Goal: Information Seeking & Learning: Check status

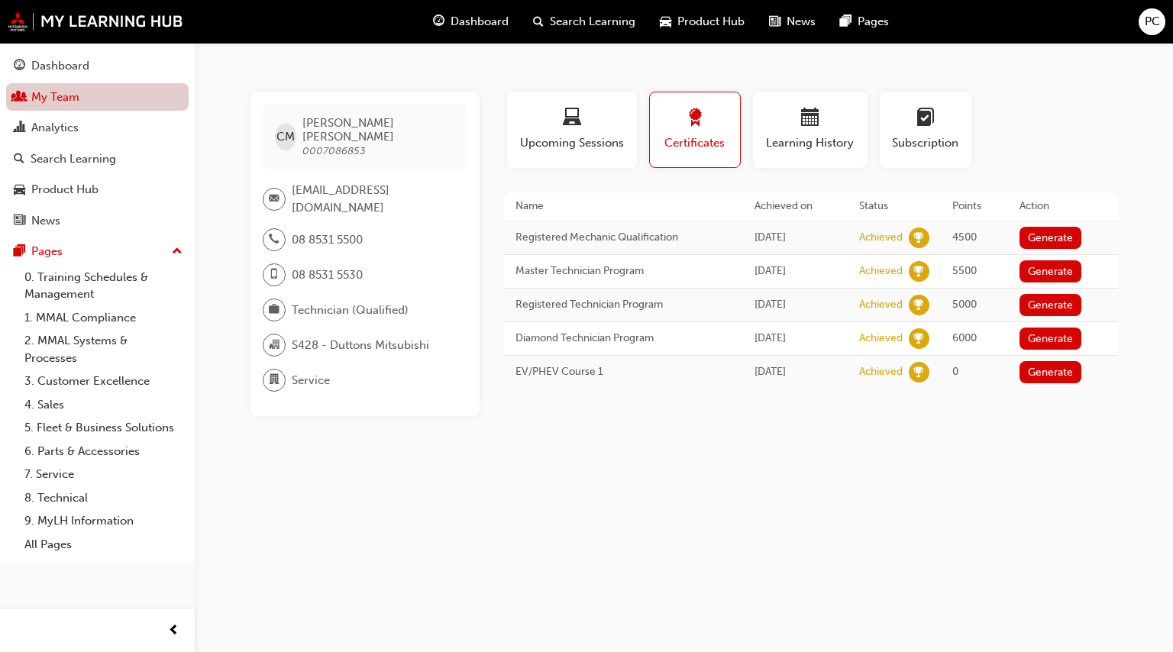
click at [70, 102] on link "My Team" at bounding box center [97, 97] width 183 height 28
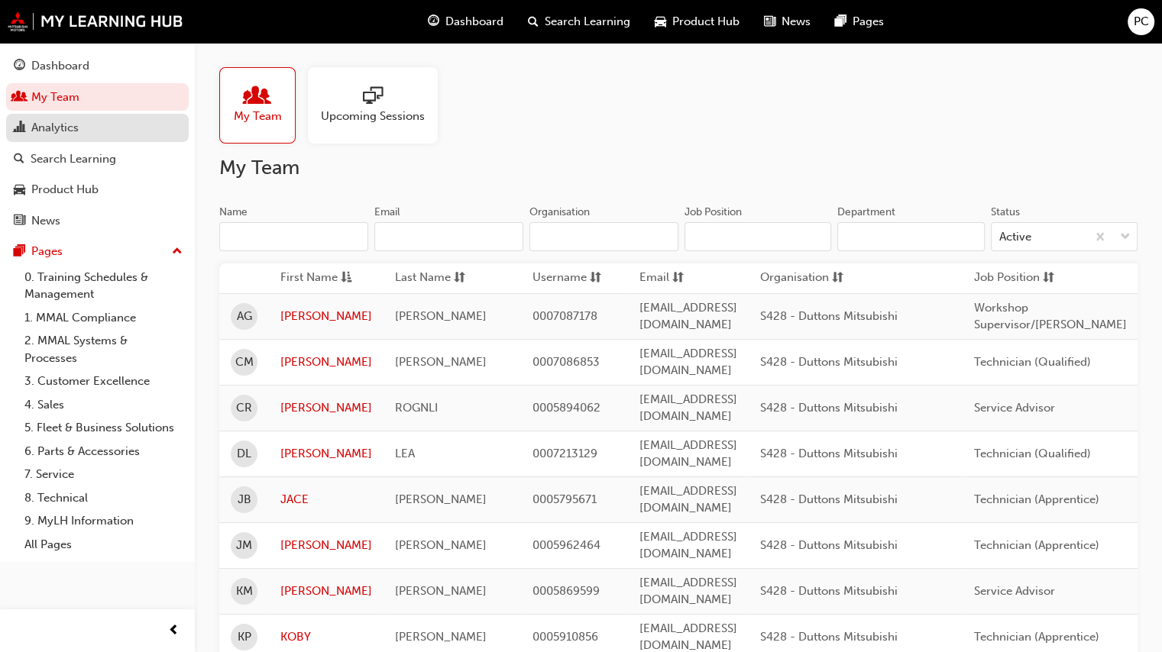
click at [60, 130] on div "Analytics" at bounding box center [54, 128] width 47 height 18
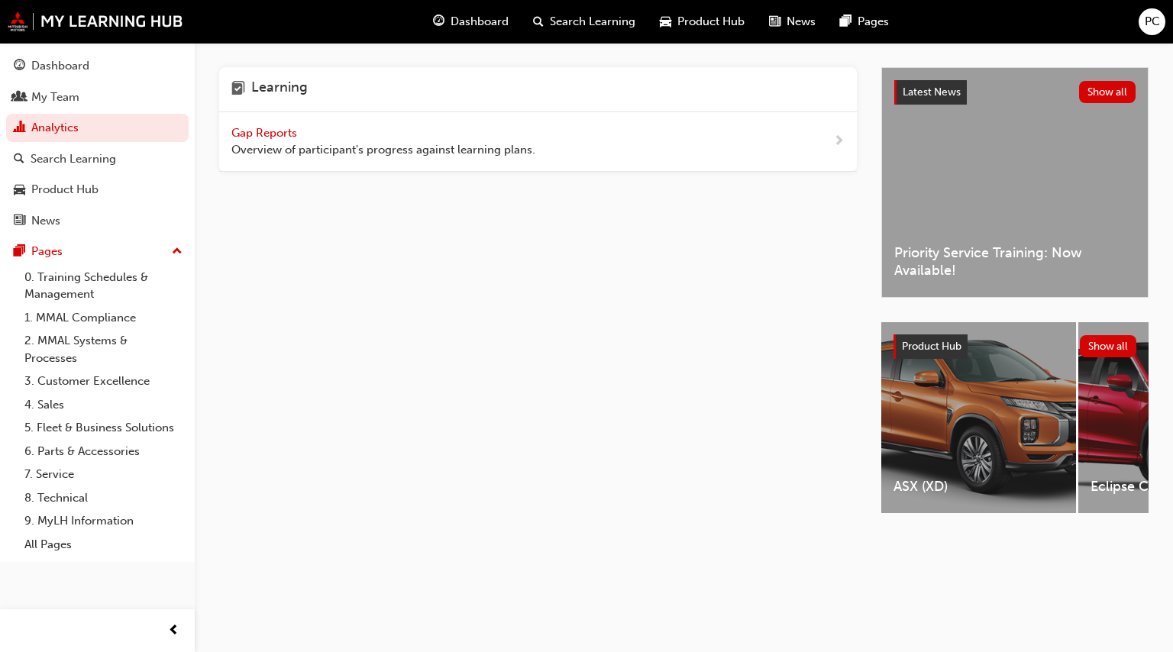
click at [263, 133] on span "Gap Reports" at bounding box center [265, 133] width 69 height 14
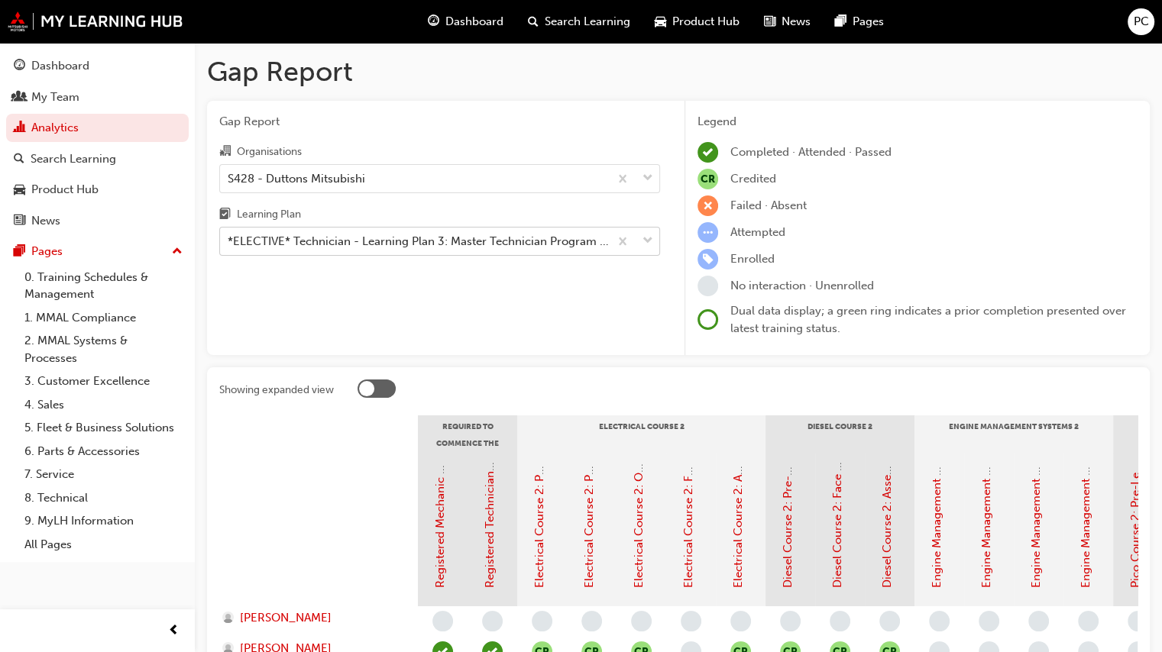
click at [312, 241] on div "*ELECTIVE* Technician - Learning Plan 3: Master Technician Program - TC_MT_ELP" at bounding box center [419, 242] width 383 height 18
click at [229, 241] on input "Learning Plan *ELECTIVE* Technician - Learning Plan 3: Master Technician Progra…" at bounding box center [229, 241] width 2 height 13
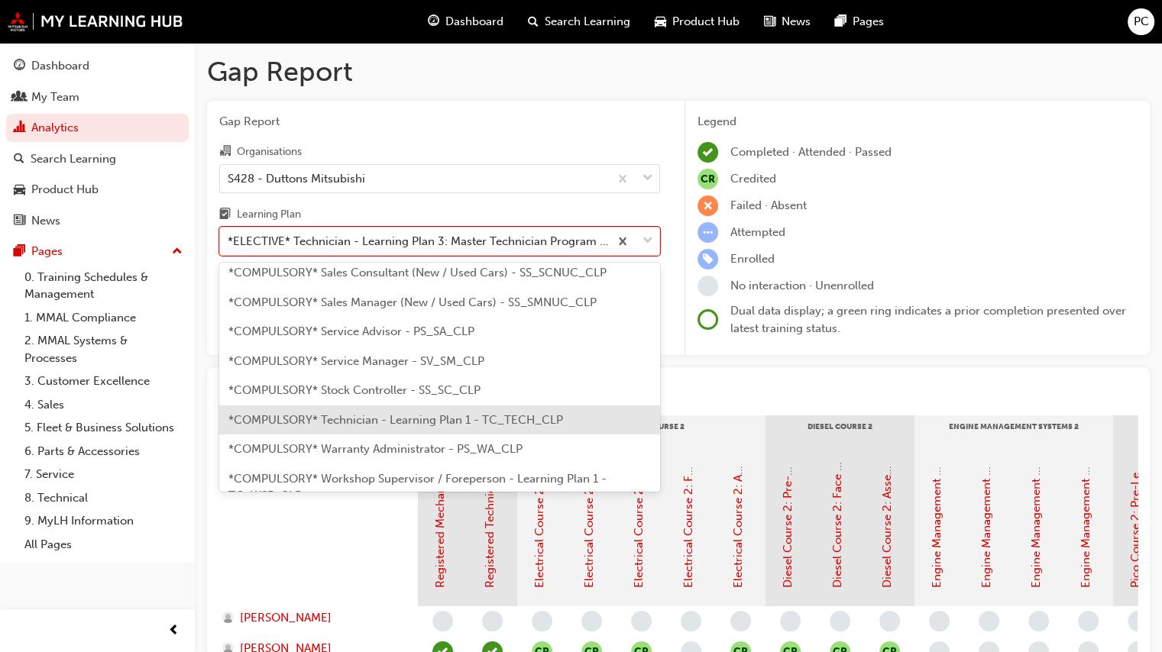
scroll to position [511, 0]
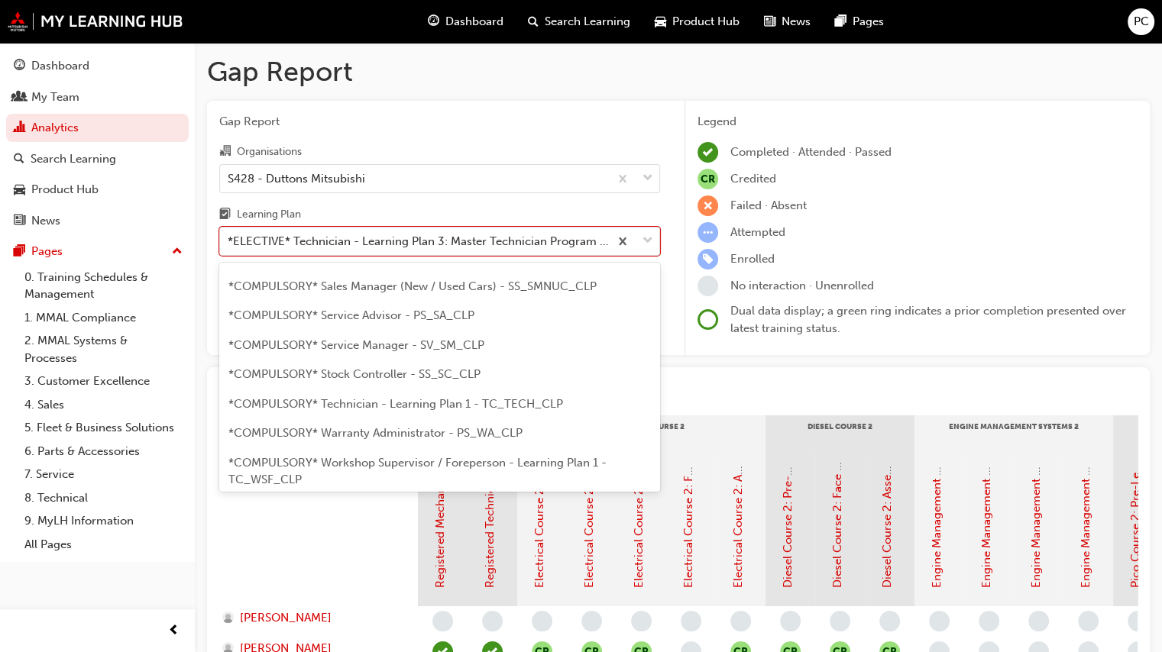
click at [364, 397] on span "*COMPULSORY* Technician - Learning Plan 1 - TC_TECH_CLP" at bounding box center [395, 404] width 335 height 14
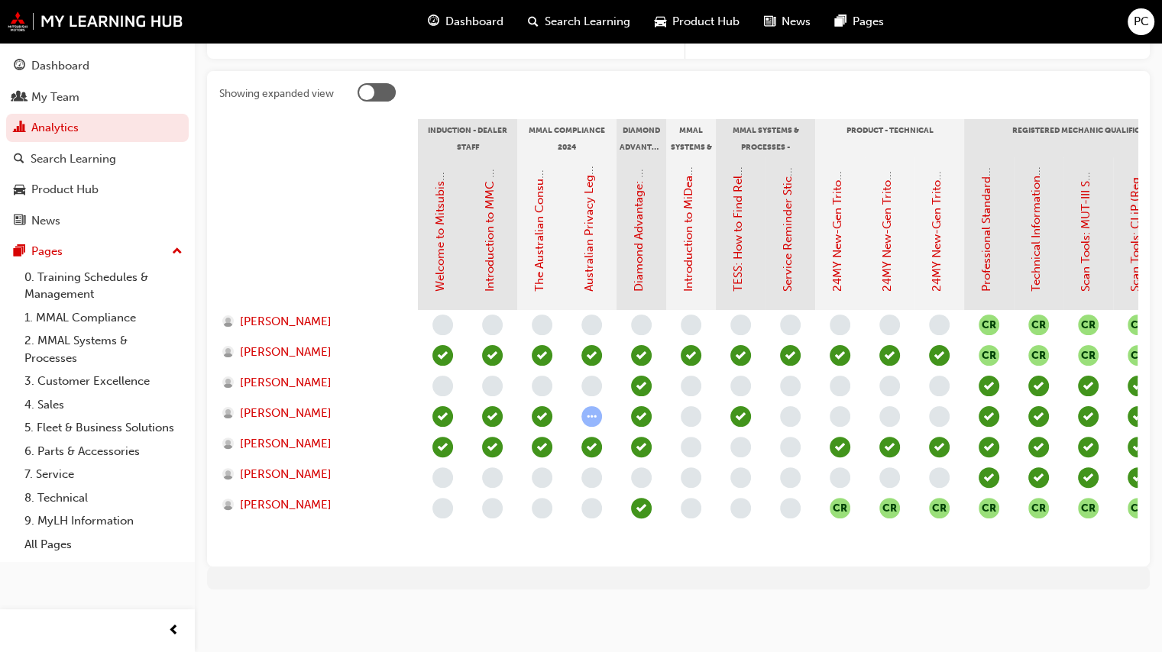
click at [1134, 20] on span "PC" at bounding box center [1141, 22] width 15 height 18
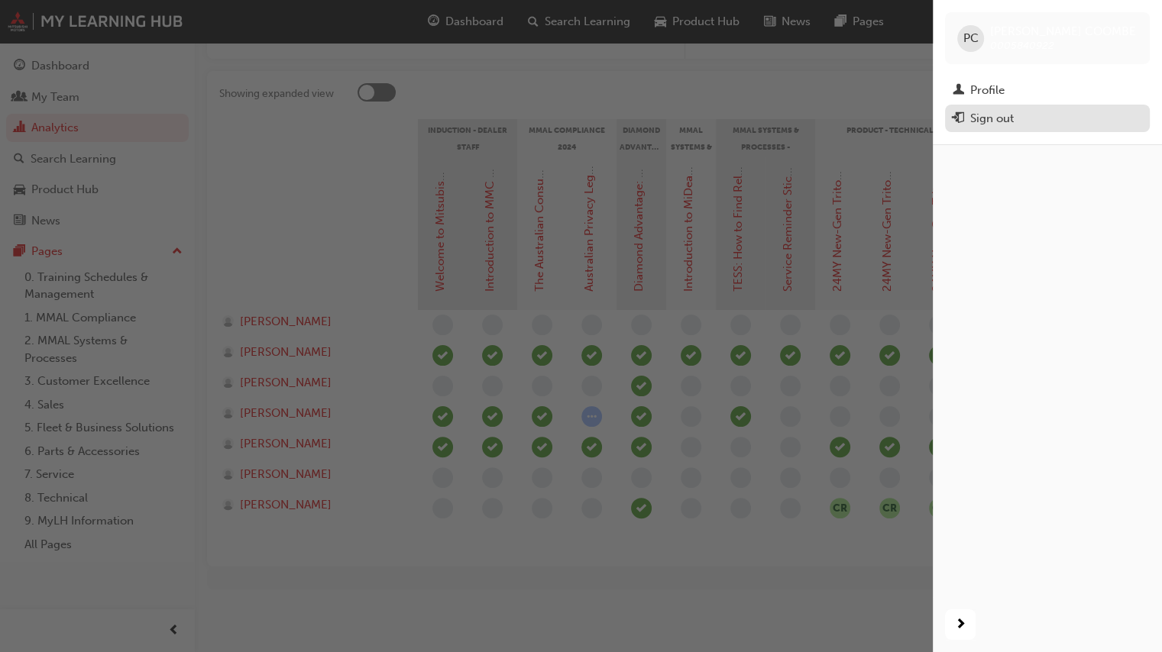
click at [988, 121] on div "Sign out" at bounding box center [992, 119] width 44 height 18
